Goal: Go to known website: Access a specific website the user already knows

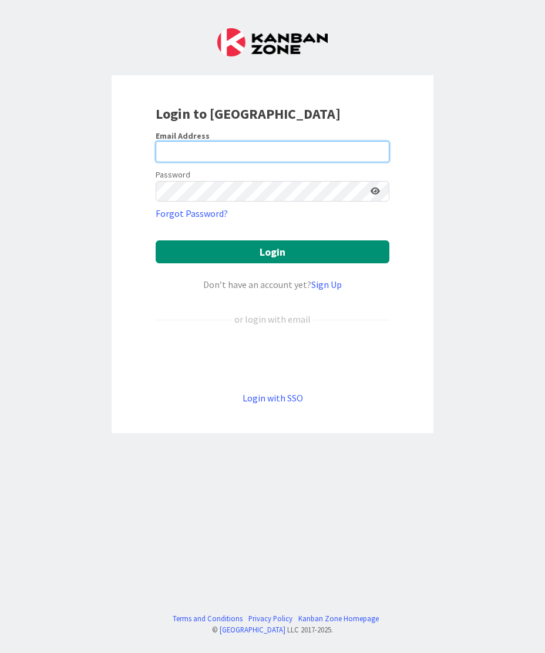
click at [186, 157] on input "email" at bounding box center [273, 151] width 234 height 21
type input "[PERSON_NAME][EMAIL_ADDRESS][DOMAIN_NAME]"
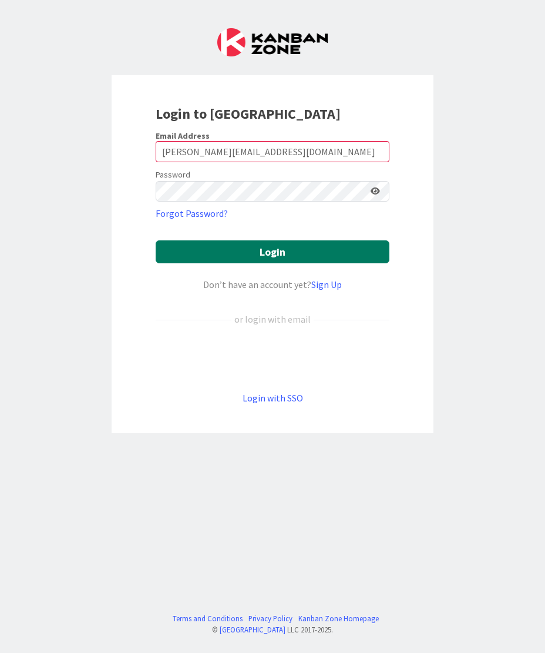
click at [273, 258] on button "Login" at bounding box center [273, 251] width 234 height 23
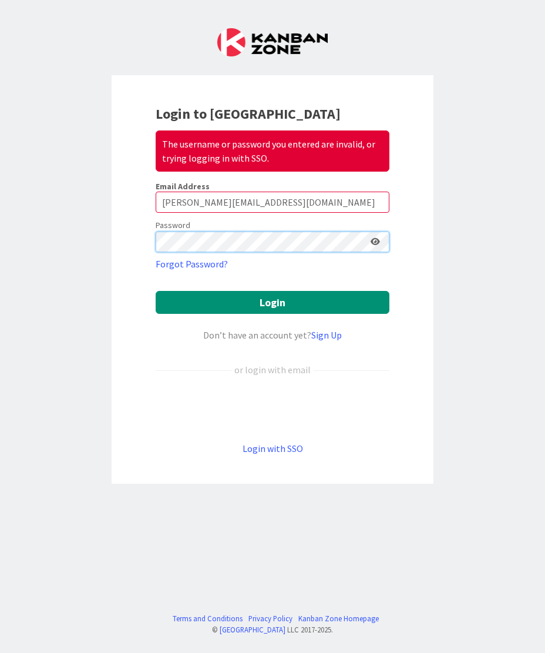
click at [98, 227] on div "Login to Kanban Zone The username or password you entered are invalid, or tryin…" at bounding box center [272, 326] width 545 height 653
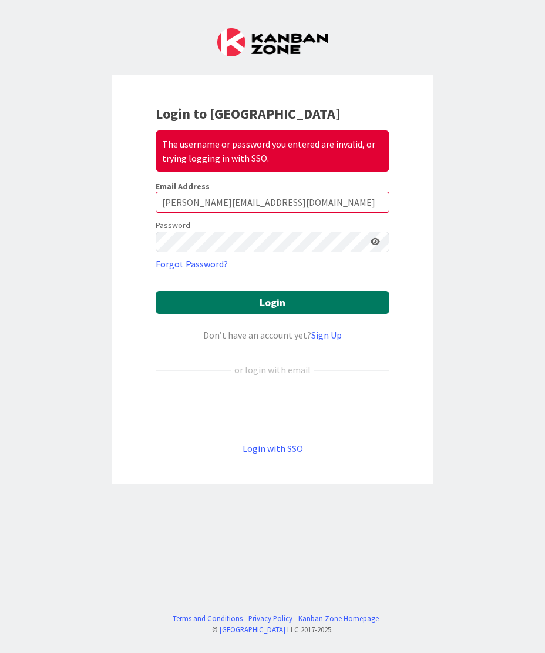
click at [248, 303] on button "Login" at bounding box center [273, 302] width 234 height 23
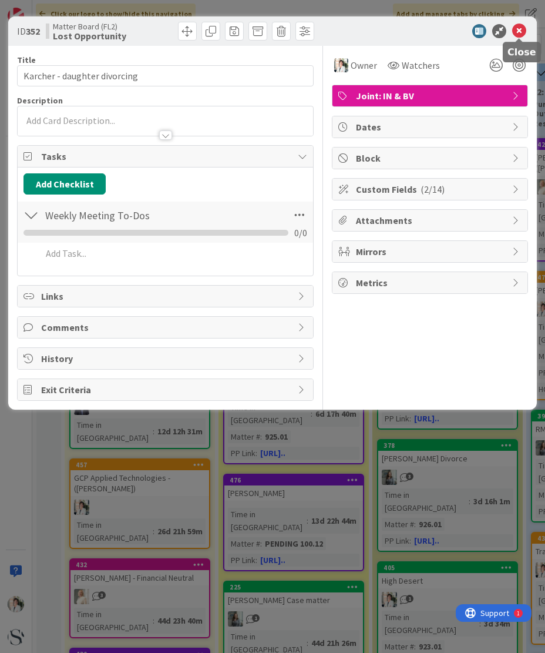
click at [517, 30] on icon at bounding box center [519, 31] width 14 height 14
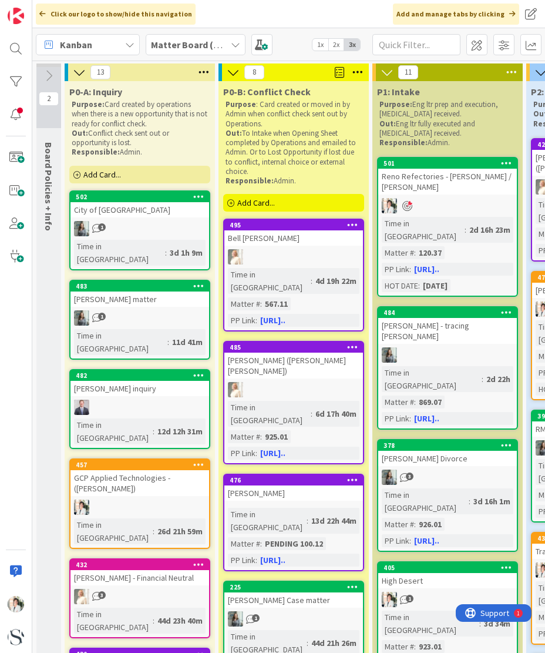
click at [177, 42] on b "Matter Board (FL2)" at bounding box center [191, 45] width 80 height 12
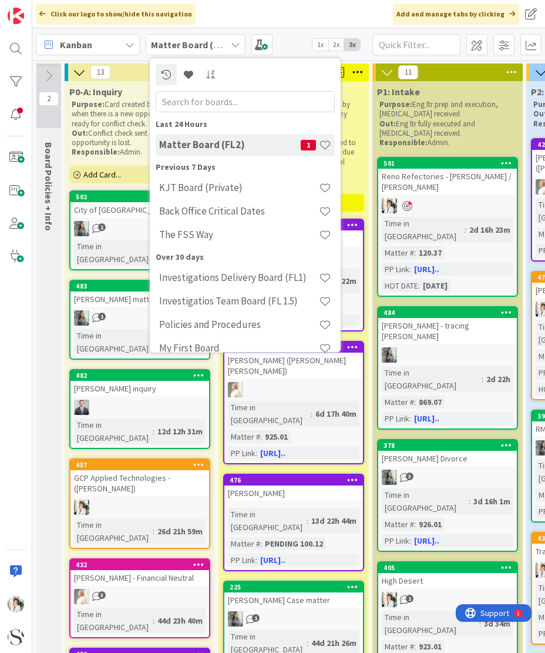
click at [217, 212] on h4 "Back Office Critical Dates" at bounding box center [239, 212] width 160 height 12
